Goal: Task Accomplishment & Management: Manage account settings

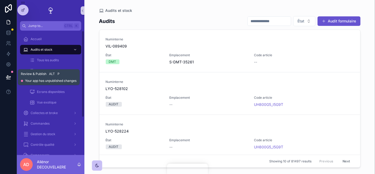
click at [7, 73] on button at bounding box center [9, 77] width 12 height 15
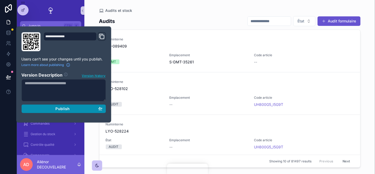
click at [61, 108] on span "Publish" at bounding box center [62, 108] width 14 height 5
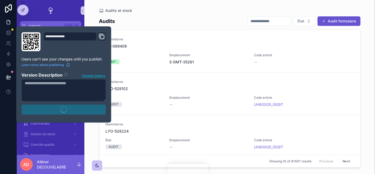
click at [160, 3] on div "Audits et stock Audits État Audit formulaire Numinterne VIL-089409 État DMT Emp…" at bounding box center [229, 83] width 269 height 167
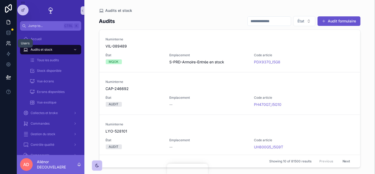
click at [10, 45] on icon at bounding box center [8, 43] width 5 height 5
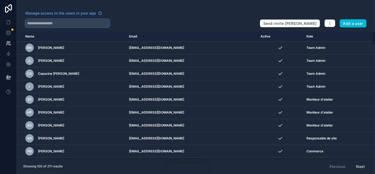
click at [105, 23] on input "text" at bounding box center [67, 23] width 84 height 8
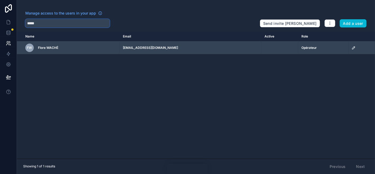
type input "*****"
click at [261, 49] on td "scrollable content" at bounding box center [279, 47] width 37 height 13
click at [353, 47] on icon "scrollable content" at bounding box center [353, 47] width 1 height 1
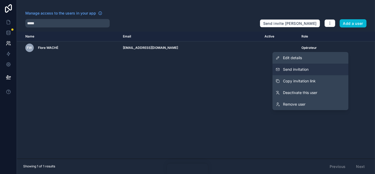
click at [318, 67] on button "Send invitation" at bounding box center [310, 69] width 76 height 12
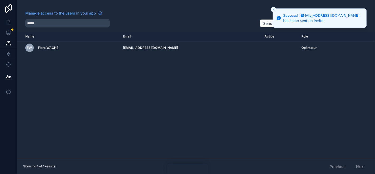
click at [260, 74] on div "Name Email Active Role userTable.email FW Flore WACHÉ fwache@ecodair.org Opérat…" at bounding box center [196, 95] width 358 height 127
click at [9, 46] on icon at bounding box center [8, 43] width 5 height 5
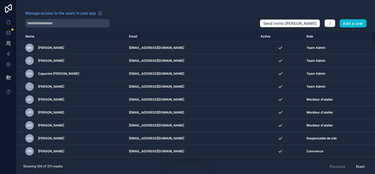
click at [43, 18] on div "Manage access to the users in your app" at bounding box center [140, 15] width 230 height 8
click at [43, 24] on input "text" at bounding box center [67, 23] width 84 height 8
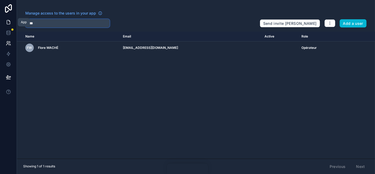
type input "****"
click at [9, 21] on icon at bounding box center [8, 21] width 5 height 5
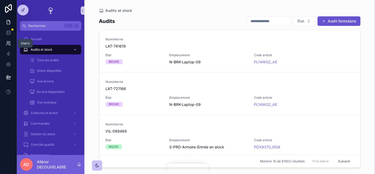
click at [8, 41] on icon at bounding box center [8, 43] width 5 height 5
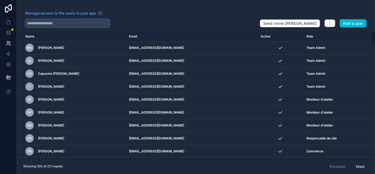
click at [87, 19] on input "text" at bounding box center [67, 23] width 84 height 8
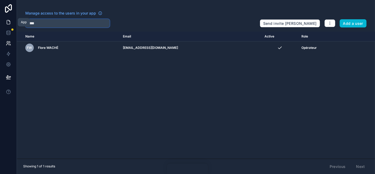
type input "*****"
click at [11, 23] on icon at bounding box center [8, 21] width 5 height 5
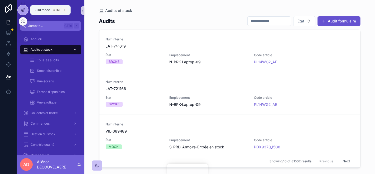
click at [26, 11] on div at bounding box center [23, 10] width 11 height 10
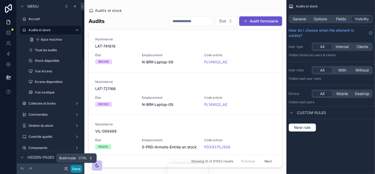
click at [79, 168] on button "Done" at bounding box center [76, 169] width 12 height 8
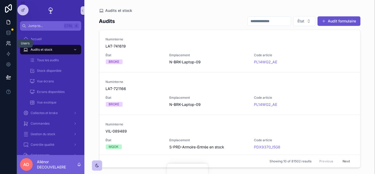
click at [10, 42] on icon at bounding box center [9, 42] width 1 height 2
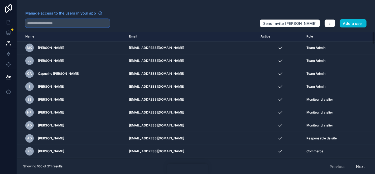
click at [77, 24] on input "text" at bounding box center [67, 23] width 84 height 8
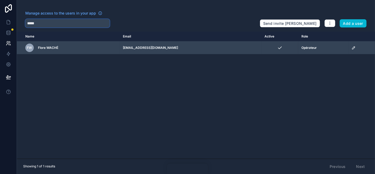
type input "*****"
click at [351, 46] on icon "scrollable content" at bounding box center [353, 48] width 4 height 4
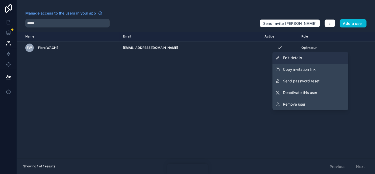
click at [328, 55] on link "Edit details" at bounding box center [310, 58] width 76 height 12
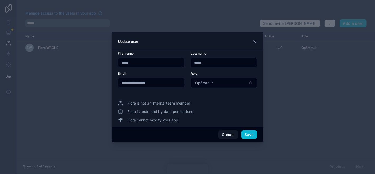
click at [256, 42] on icon at bounding box center [254, 42] width 4 height 4
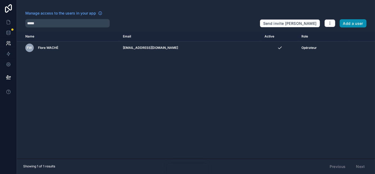
click at [359, 25] on button "Add a user" at bounding box center [352, 23] width 27 height 8
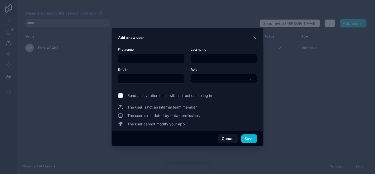
click at [253, 40] on icon at bounding box center [254, 38] width 4 height 4
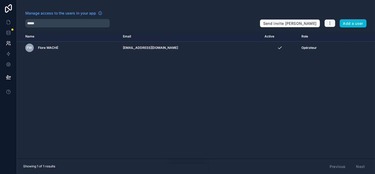
click at [326, 24] on button "button" at bounding box center [329, 23] width 11 height 8
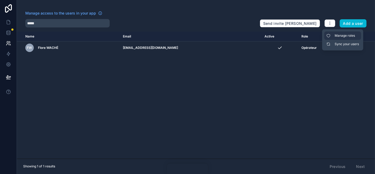
click at [336, 35] on link "Manage roles" at bounding box center [342, 35] width 37 height 8
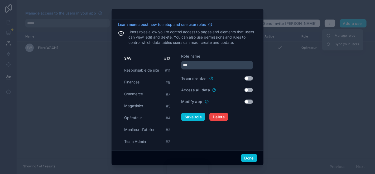
scroll to position [35, 0]
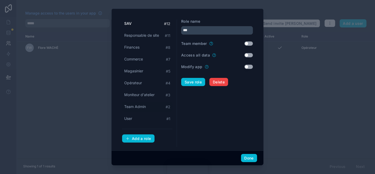
click at [138, 107] on span "Team Admin" at bounding box center [135, 106] width 22 height 5
type input "**********"
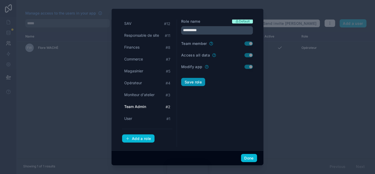
click at [197, 80] on button "Save role" at bounding box center [193, 82] width 24 height 8
click at [247, 159] on button "Done" at bounding box center [249, 158] width 16 height 8
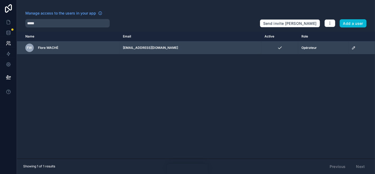
click at [351, 46] on icon "scrollable content" at bounding box center [353, 48] width 4 height 4
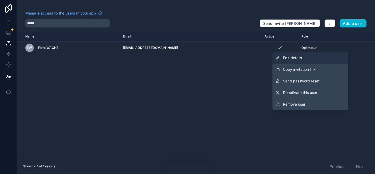
click at [326, 56] on link "Edit details" at bounding box center [310, 58] width 76 height 12
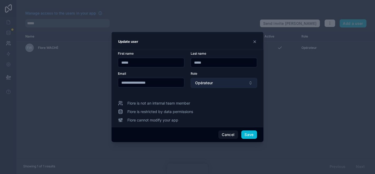
click at [218, 85] on button "Opérateur" at bounding box center [223, 83] width 66 height 10
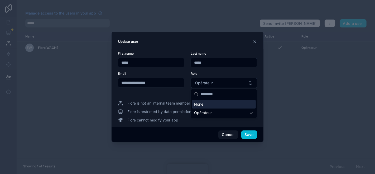
click at [213, 105] on div "None" at bounding box center [224, 104] width 64 height 8
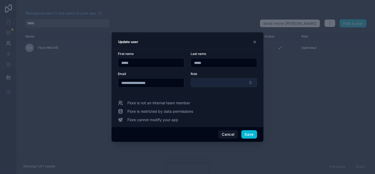
click at [215, 85] on button "Select Button" at bounding box center [223, 82] width 66 height 9
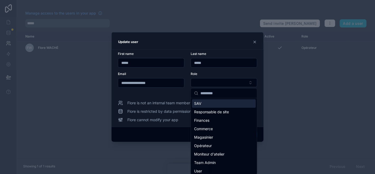
click at [235, 90] on input "text" at bounding box center [226, 92] width 53 height 9
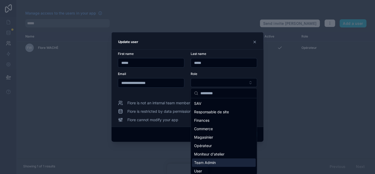
click at [221, 161] on div "Team Admin" at bounding box center [224, 162] width 64 height 8
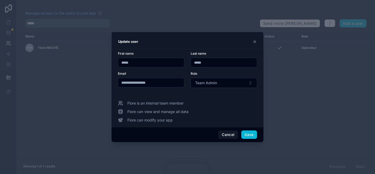
click at [222, 115] on div "Flore is an internal team member Flore can view and manage all data Flore can m…" at bounding box center [187, 111] width 139 height 22
click at [249, 132] on button "Save" at bounding box center [249, 134] width 16 height 8
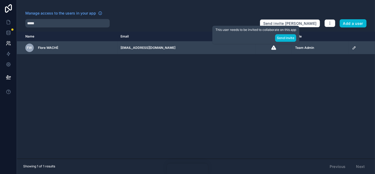
click at [271, 46] on icon "scrollable content" at bounding box center [273, 47] width 5 height 5
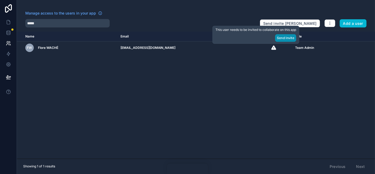
click at [286, 38] on button "Send Invite" at bounding box center [285, 38] width 21 height 8
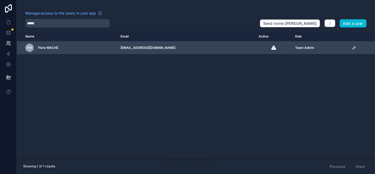
click at [352, 47] on icon "scrollable content" at bounding box center [354, 48] width 4 height 4
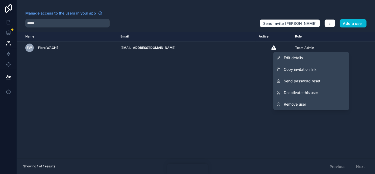
click at [213, 95] on div "Name Email Active Role userTable.email FW Flore WACHÉ fwache@ecodair.org Team A…" at bounding box center [196, 95] width 358 height 127
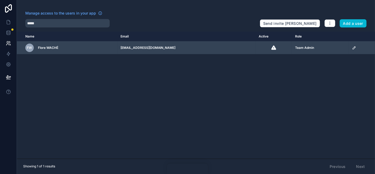
click at [352, 48] on icon "scrollable content" at bounding box center [354, 48] width 4 height 4
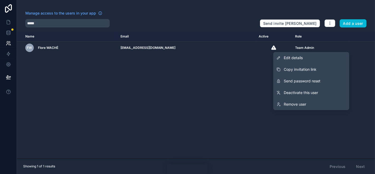
click at [161, 59] on div "Name Email Active Role userTable.email FW Flore WACHÉ fwache@ecodair.org Team A…" at bounding box center [196, 95] width 358 height 127
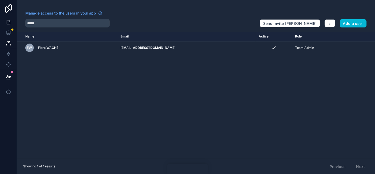
click at [9, 27] on link at bounding box center [8, 22] width 17 height 11
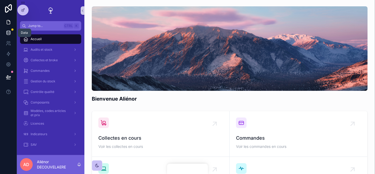
click at [9, 29] on link at bounding box center [8, 32] width 17 height 11
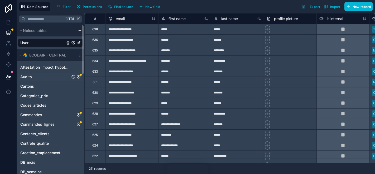
click at [61, 77] on div "Audits" at bounding box center [50, 76] width 65 height 8
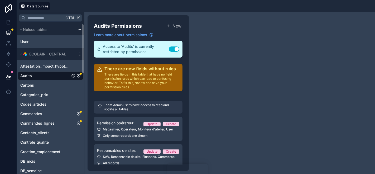
scroll to position [7, 0]
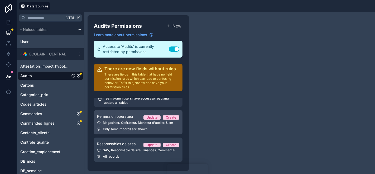
click at [133, 122] on div "Magasinier, Opérateur, Moniteur d'atelier, User" at bounding box center [138, 122] width 82 height 4
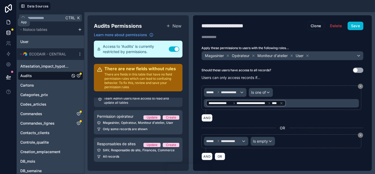
click at [9, 23] on icon at bounding box center [8, 21] width 5 height 5
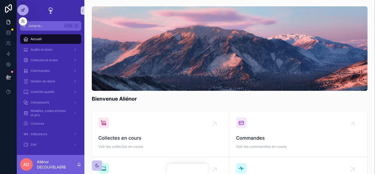
click at [27, 12] on div at bounding box center [23, 10] width 11 height 10
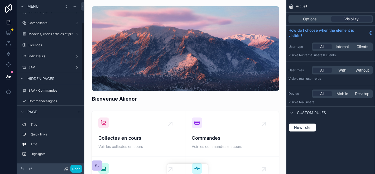
scroll to position [63, 0]
click at [43, 45] on label "Licences" at bounding box center [49, 44] width 42 height 4
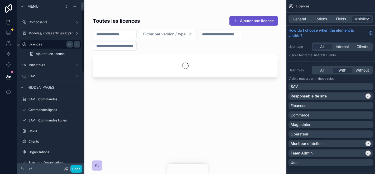
scroll to position [18, 0]
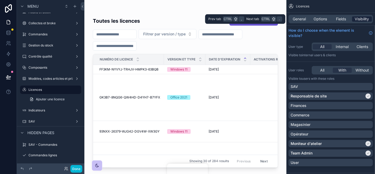
click at [363, 20] on span "Visibility" at bounding box center [362, 18] width 14 height 5
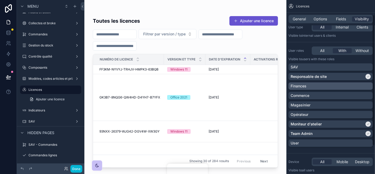
scroll to position [22, 0]
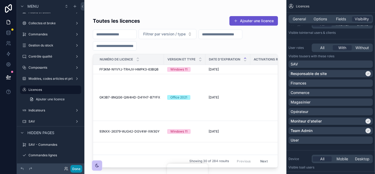
click at [80, 169] on button "Done" at bounding box center [76, 169] width 12 height 8
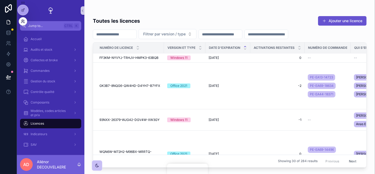
click at [23, 23] on icon at bounding box center [23, 21] width 4 height 4
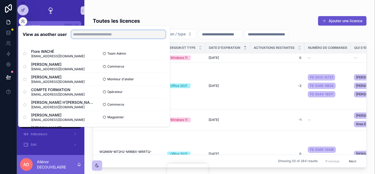
click at [91, 34] on input "text" at bounding box center [118, 34] width 94 height 8
click at [155, 90] on button "Select" at bounding box center [159, 92] width 14 height 8
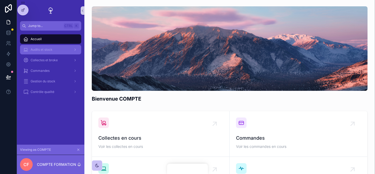
click at [61, 49] on div "Audits et stock" at bounding box center [50, 49] width 55 height 8
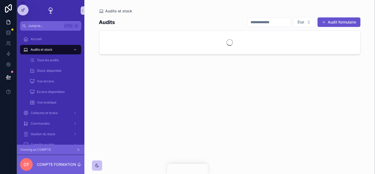
click at [79, 150] on icon "scrollable content" at bounding box center [78, 149] width 4 height 4
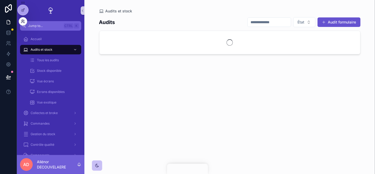
click at [24, 21] on icon at bounding box center [24, 20] width 1 height 1
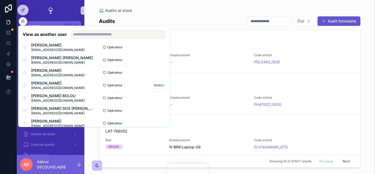
scroll to position [110, 0]
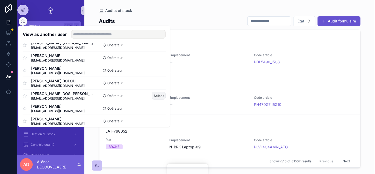
click at [153, 99] on button "Select" at bounding box center [159, 96] width 14 height 8
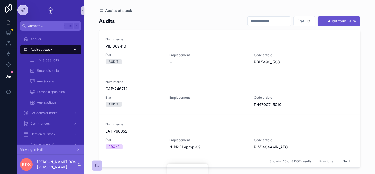
click at [62, 50] on div "Audits et stock" at bounding box center [50, 49] width 55 height 8
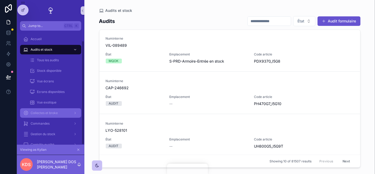
scroll to position [11, 0]
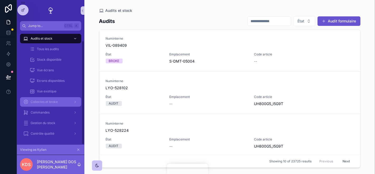
click at [46, 104] on div "Collectes et broke" at bounding box center [50, 101] width 55 height 8
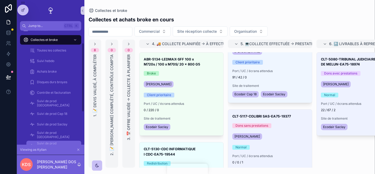
scroll to position [20, 0]
click at [77, 150] on icon "scrollable content" at bounding box center [78, 149] width 4 height 4
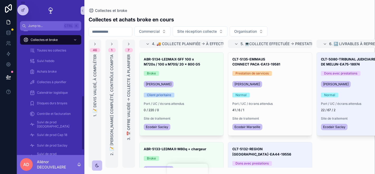
scroll to position [142, 0]
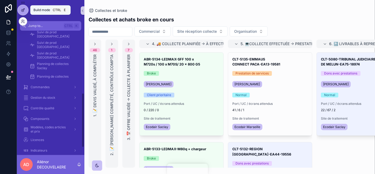
click at [24, 10] on icon at bounding box center [23, 10] width 4 height 4
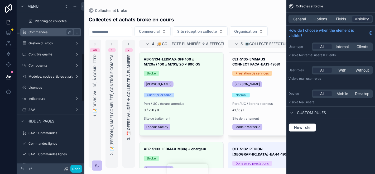
scroll to position [188, 0]
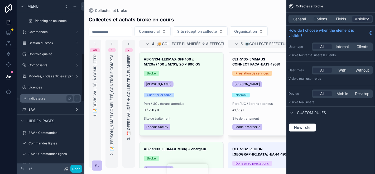
click at [43, 98] on label "Indicateurs" at bounding box center [49, 98] width 42 height 4
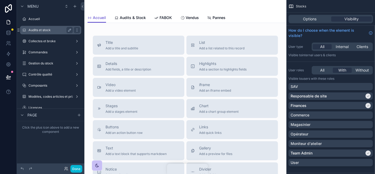
click at [44, 29] on label "Audits et stock" at bounding box center [49, 30] width 42 height 4
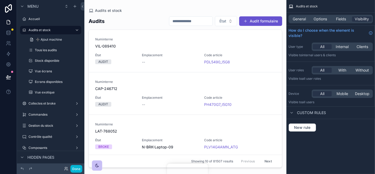
click at [118, 52] on div "scrollable content" at bounding box center [185, 83] width 202 height 167
click at [118, 53] on span "État" at bounding box center [115, 55] width 40 height 4
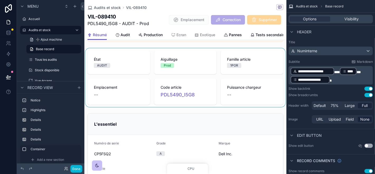
scroll to position [162, 0]
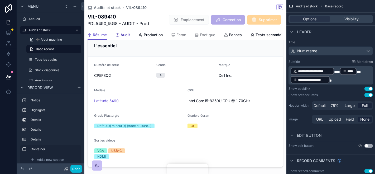
click at [125, 35] on span "Audit" at bounding box center [124, 34] width 9 height 5
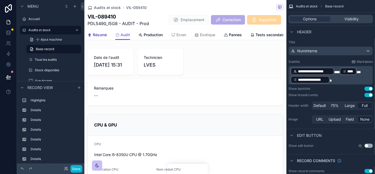
click at [106, 33] on span "Résumé" at bounding box center [100, 34] width 14 height 5
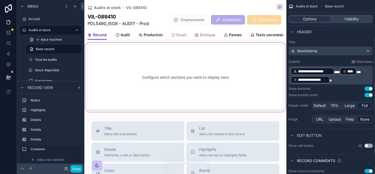
scroll to position [390, 0]
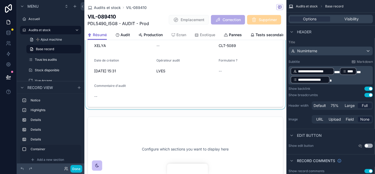
click at [200, 77] on div "scrollable content" at bounding box center [185, 40] width 202 height 137
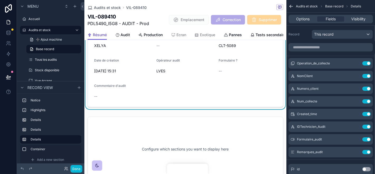
click at [354, 22] on div "Options Fields Visibility" at bounding box center [330, 19] width 84 height 8
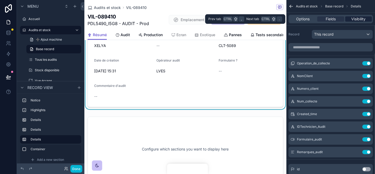
click at [355, 19] on span "Visibility" at bounding box center [358, 18] width 14 height 5
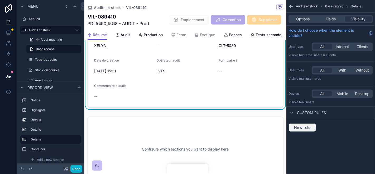
click at [311, 124] on button "New rule" at bounding box center [302, 127] width 28 height 8
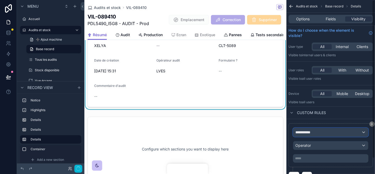
click at [308, 135] on div "**********" at bounding box center [330, 132] width 75 height 8
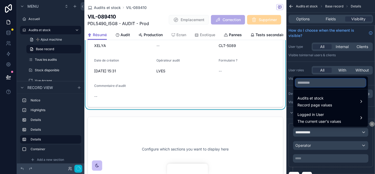
click at [309, 81] on input "text" at bounding box center [330, 82] width 70 height 8
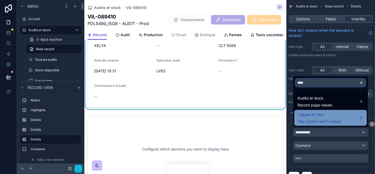
type input "****"
click at [317, 111] on span "Logged in User" at bounding box center [318, 114] width 43 height 6
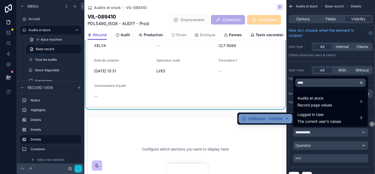
click at [267, 117] on span "Utilisateur - Airtable" at bounding box center [265, 118] width 34 height 6
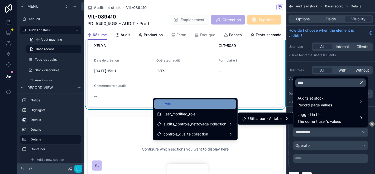
click at [214, 106] on div "Role" at bounding box center [195, 104] width 76 height 6
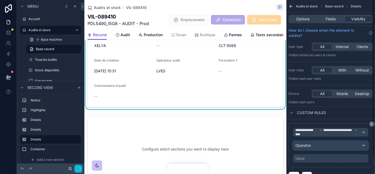
click at [329, 144] on div "Operator" at bounding box center [330, 145] width 75 height 8
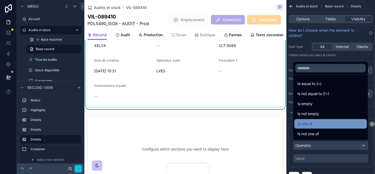
click at [313, 124] on div "Is one of" at bounding box center [330, 123] width 66 height 6
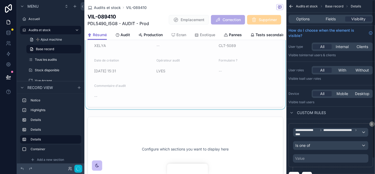
click at [316, 155] on div "Value" at bounding box center [330, 158] width 75 height 8
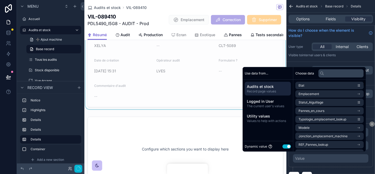
click at [282, 145] on button "Use setting" at bounding box center [286, 146] width 8 height 4
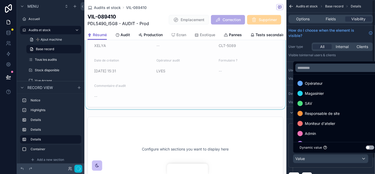
click at [323, 160] on div "scrollable content" at bounding box center [187, 87] width 375 height 174
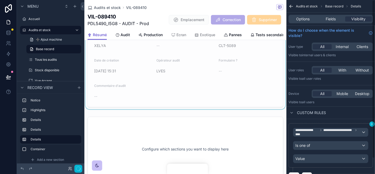
click at [371, 122] on icon "scrollable content" at bounding box center [371, 123] width 3 height 3
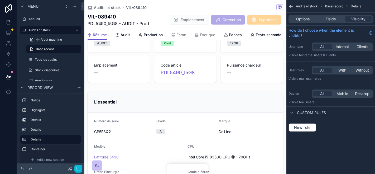
scroll to position [0, 0]
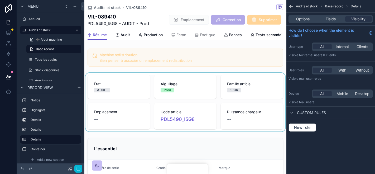
click at [255, 89] on div "scrollable content" at bounding box center [185, 102] width 202 height 58
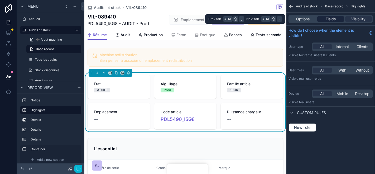
click at [334, 19] on span "Fields" at bounding box center [330, 18] width 10 height 5
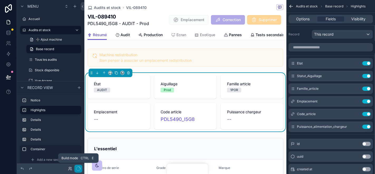
click at [76, 167] on icon "button" at bounding box center [78, 168] width 4 height 4
click at [80, 167] on button "Done" at bounding box center [76, 169] width 12 height 8
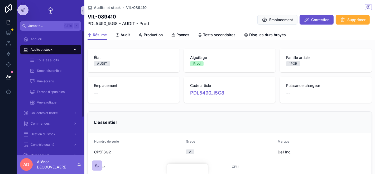
click at [60, 46] on div "Audits et stock" at bounding box center [50, 49] width 55 height 8
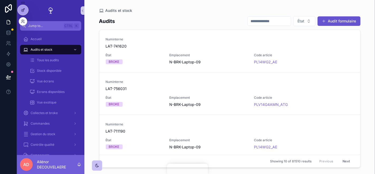
click at [21, 9] on icon at bounding box center [22, 10] width 2 height 2
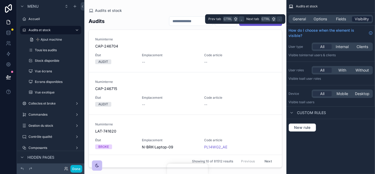
click at [360, 16] on span "Visibility" at bounding box center [362, 18] width 14 height 5
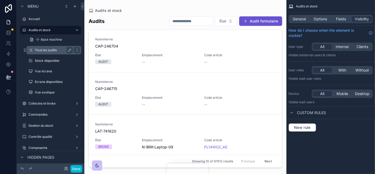
click at [53, 52] on div "Tous les audits" at bounding box center [54, 50] width 38 height 6
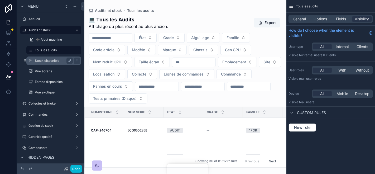
click at [47, 61] on label "Stock disponible" at bounding box center [53, 60] width 36 height 4
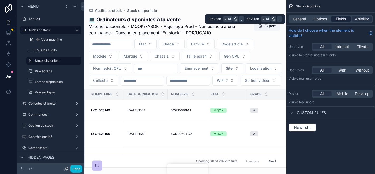
click at [339, 18] on span "Fields" at bounding box center [341, 18] width 10 height 5
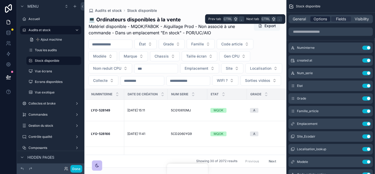
click at [323, 18] on span "Options" at bounding box center [319, 18] width 13 height 5
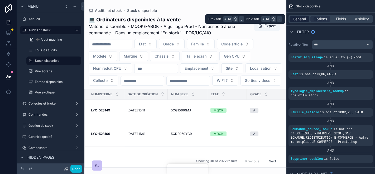
click at [297, 19] on span "General" at bounding box center [299, 18] width 13 height 5
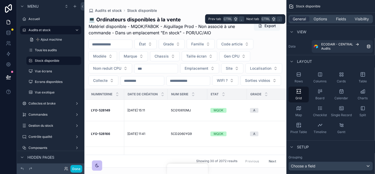
click at [330, 17] on div "General Options Fields Visibility" at bounding box center [330, 19] width 84 height 8
click at [323, 18] on span "Options" at bounding box center [319, 18] width 13 height 5
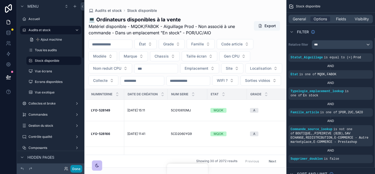
click at [79, 170] on button "Done" at bounding box center [76, 169] width 12 height 8
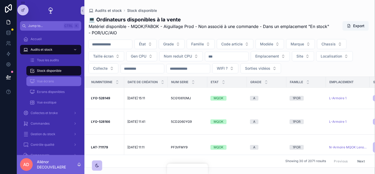
click at [48, 80] on span "Vue écrans" at bounding box center [45, 81] width 17 height 4
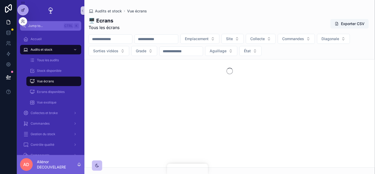
click at [22, 9] on icon at bounding box center [23, 10] width 4 height 4
click at [34, 79] on icon "scrollable content" at bounding box center [31, 80] width 5 height 5
click at [47, 67] on div "Stock disponible" at bounding box center [53, 70] width 48 height 8
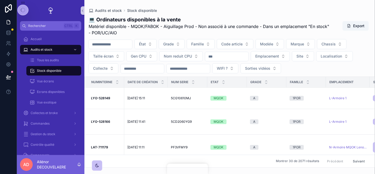
click at [26, 8] on div at bounding box center [23, 10] width 11 height 10
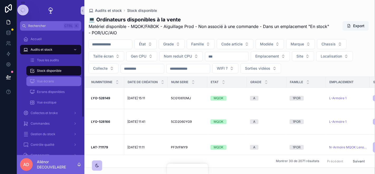
click at [51, 80] on span "Vue écrans" at bounding box center [45, 81] width 17 height 4
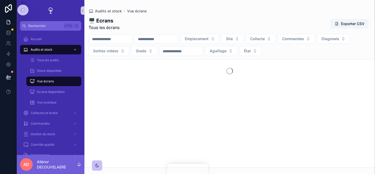
click at [225, 107] on div "scrollable content" at bounding box center [229, 113] width 290 height 108
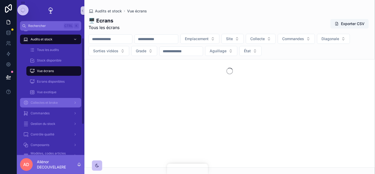
scroll to position [11, 0]
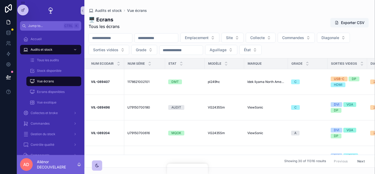
drag, startPoint x: 295, startPoint y: 3, endPoint x: 230, endPoint y: 11, distance: 64.9
click at [230, 11] on div "Audits et stock Vue écrans" at bounding box center [229, 10] width 282 height 4
click at [132, 81] on span "1178621002101" at bounding box center [138, 82] width 22 height 4
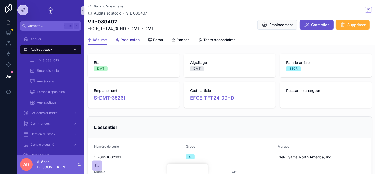
click at [134, 40] on span "Production" at bounding box center [129, 39] width 19 height 5
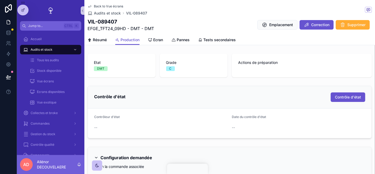
drag, startPoint x: 104, startPoint y: 40, endPoint x: 108, endPoint y: 41, distance: 4.2
click at [108, 41] on div "Résumé Production Ecran Pannes Tests secondaires" at bounding box center [229, 40] width 284 height 10
click at [21, 7] on div at bounding box center [23, 10] width 11 height 10
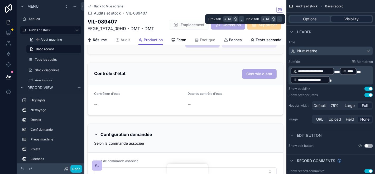
click at [348, 16] on span "Visibility" at bounding box center [351, 18] width 14 height 5
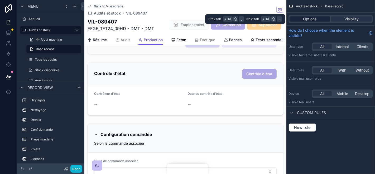
click at [322, 18] on div "Options" at bounding box center [309, 18] width 41 height 5
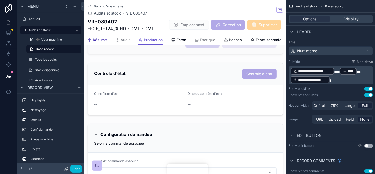
click at [104, 41] on span "Résumé" at bounding box center [100, 39] width 14 height 5
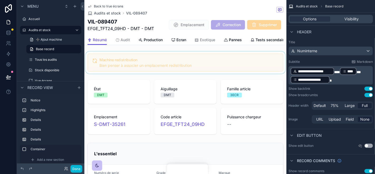
click at [191, 59] on div "scrollable content" at bounding box center [185, 62] width 202 height 22
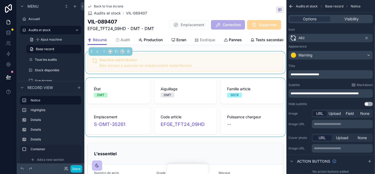
click at [203, 101] on div "scrollable content" at bounding box center [185, 107] width 202 height 58
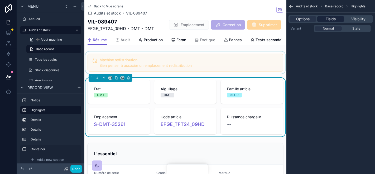
click at [330, 19] on span "Fields" at bounding box center [330, 18] width 10 height 5
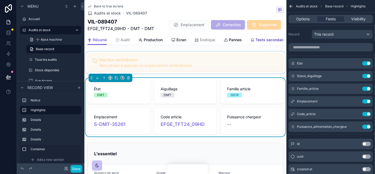
click at [260, 40] on span "Tests secondaires" at bounding box center [271, 39] width 32 height 5
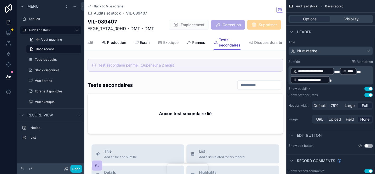
scroll to position [0, 49]
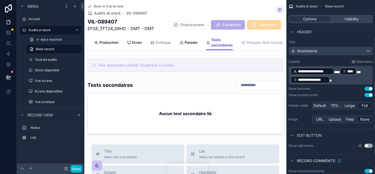
click at [260, 40] on link "Disques durs broyés" at bounding box center [262, 43] width 42 height 11
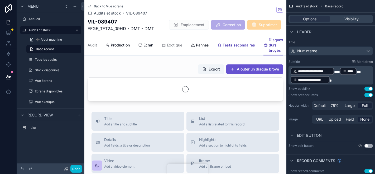
scroll to position [0, 37]
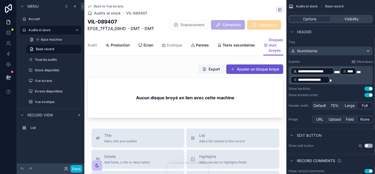
click at [186, 44] on div "Résumé Audit Production Ecran Exotique Pannes Tests secondaires Disques durs br…" at bounding box center [184, 45] width 195 height 21
click at [200, 48] on link "Pannes" at bounding box center [199, 45] width 18 height 11
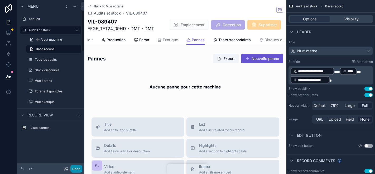
click at [74, 168] on button "Done" at bounding box center [76, 169] width 12 height 8
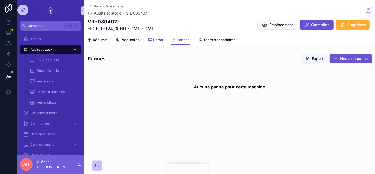
click at [157, 40] on span "Ecran" at bounding box center [158, 39] width 10 height 5
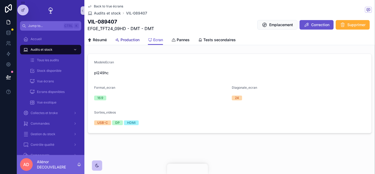
click at [134, 38] on span "Production" at bounding box center [129, 39] width 19 height 5
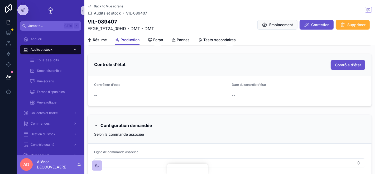
scroll to position [52, 0]
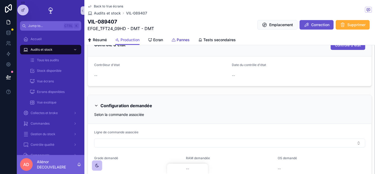
click at [186, 38] on span "Pannes" at bounding box center [182, 39] width 13 height 5
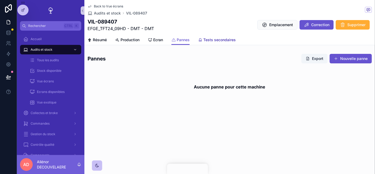
click at [217, 42] on span "Tests secondaires" at bounding box center [219, 39] width 32 height 5
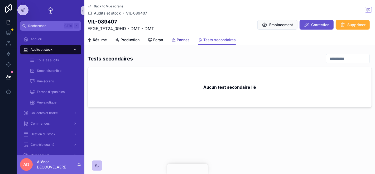
click at [183, 41] on span "Pannes" at bounding box center [182, 39] width 13 height 5
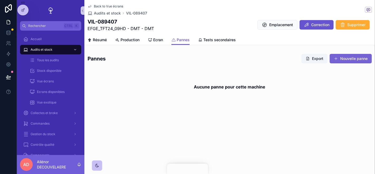
click at [360, 62] on button "Nouvelle panne" at bounding box center [350, 58] width 42 height 9
click at [211, 39] on span "Tests secondaires" at bounding box center [219, 39] width 32 height 5
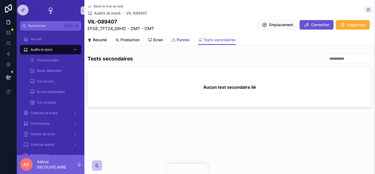
drag, startPoint x: 196, startPoint y: 40, endPoint x: 189, endPoint y: 38, distance: 7.3
click at [189, 38] on span "Pannes" at bounding box center [182, 39] width 13 height 5
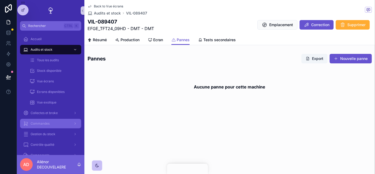
click at [57, 121] on div "Commandes" at bounding box center [50, 123] width 55 height 8
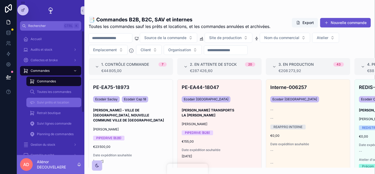
scroll to position [64, 0]
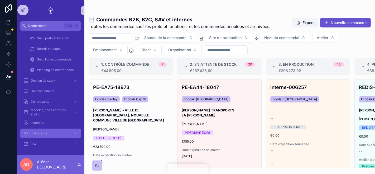
click at [46, 136] on div "Indicateurs" at bounding box center [50, 133] width 55 height 8
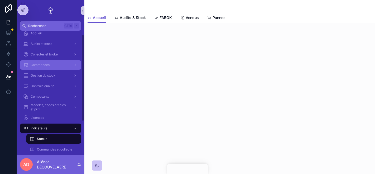
scroll to position [5, 0]
click at [57, 64] on div "Commandes" at bounding box center [50, 65] width 55 height 8
